Goal: Task Accomplishment & Management: Manage account settings

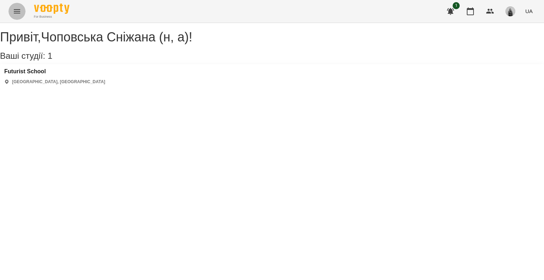
click at [21, 7] on icon "Menu" at bounding box center [17, 11] width 9 height 9
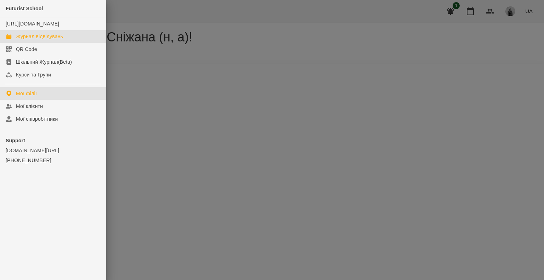
click at [46, 43] on link "Журнал відвідувань" at bounding box center [53, 36] width 106 height 13
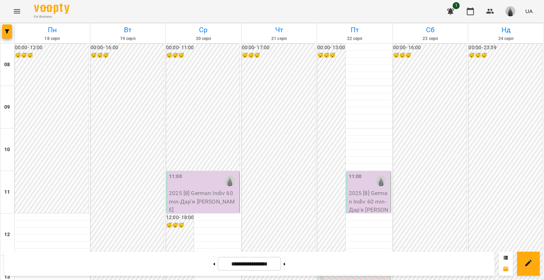
scroll to position [319, 0]
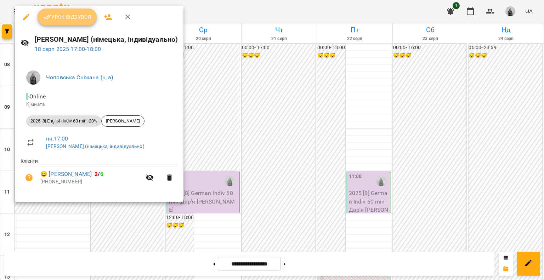
click at [67, 18] on span "Урок відбувся" at bounding box center [67, 17] width 48 height 9
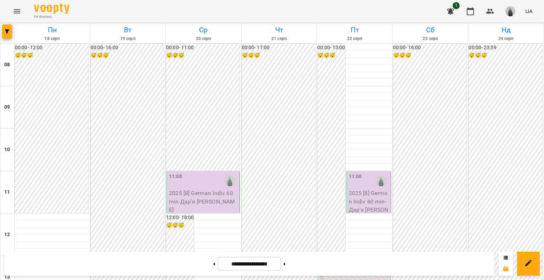
scroll to position [319, 0]
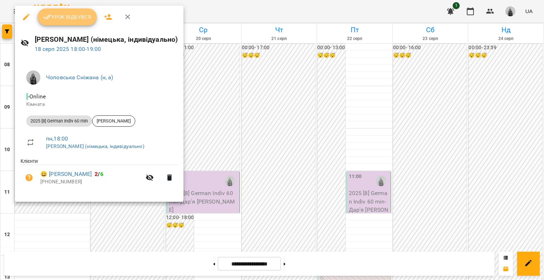
click at [66, 17] on span "Урок відбувся" at bounding box center [67, 17] width 48 height 9
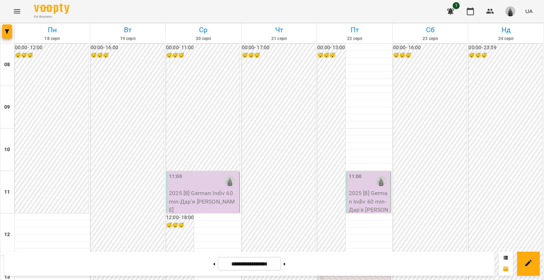
scroll to position [177, 0]
